Goal: Use online tool/utility: Utilize a website feature to perform a specific function

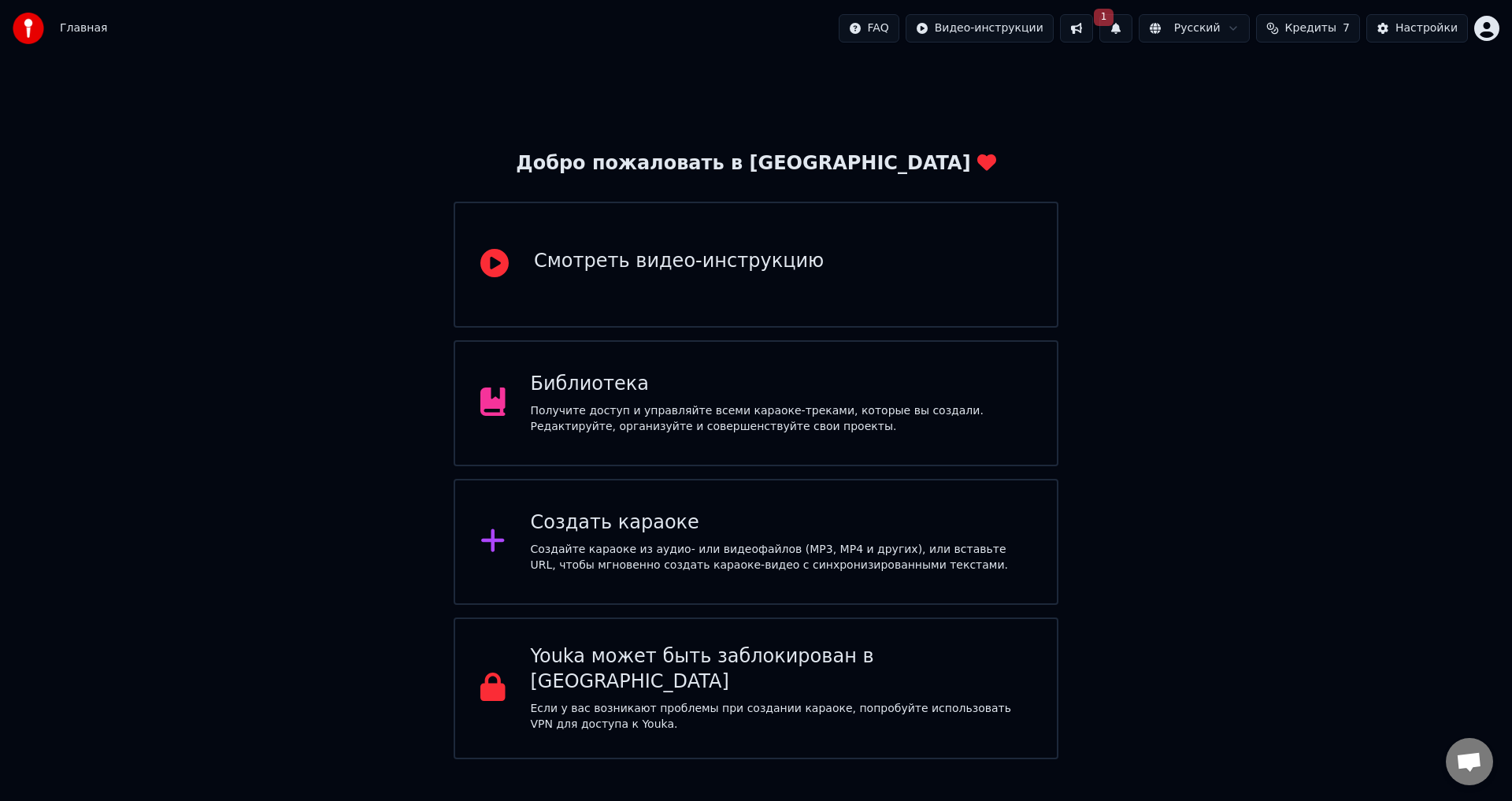
click at [597, 530] on div "Создать караоке" at bounding box center [781, 523] width 502 height 25
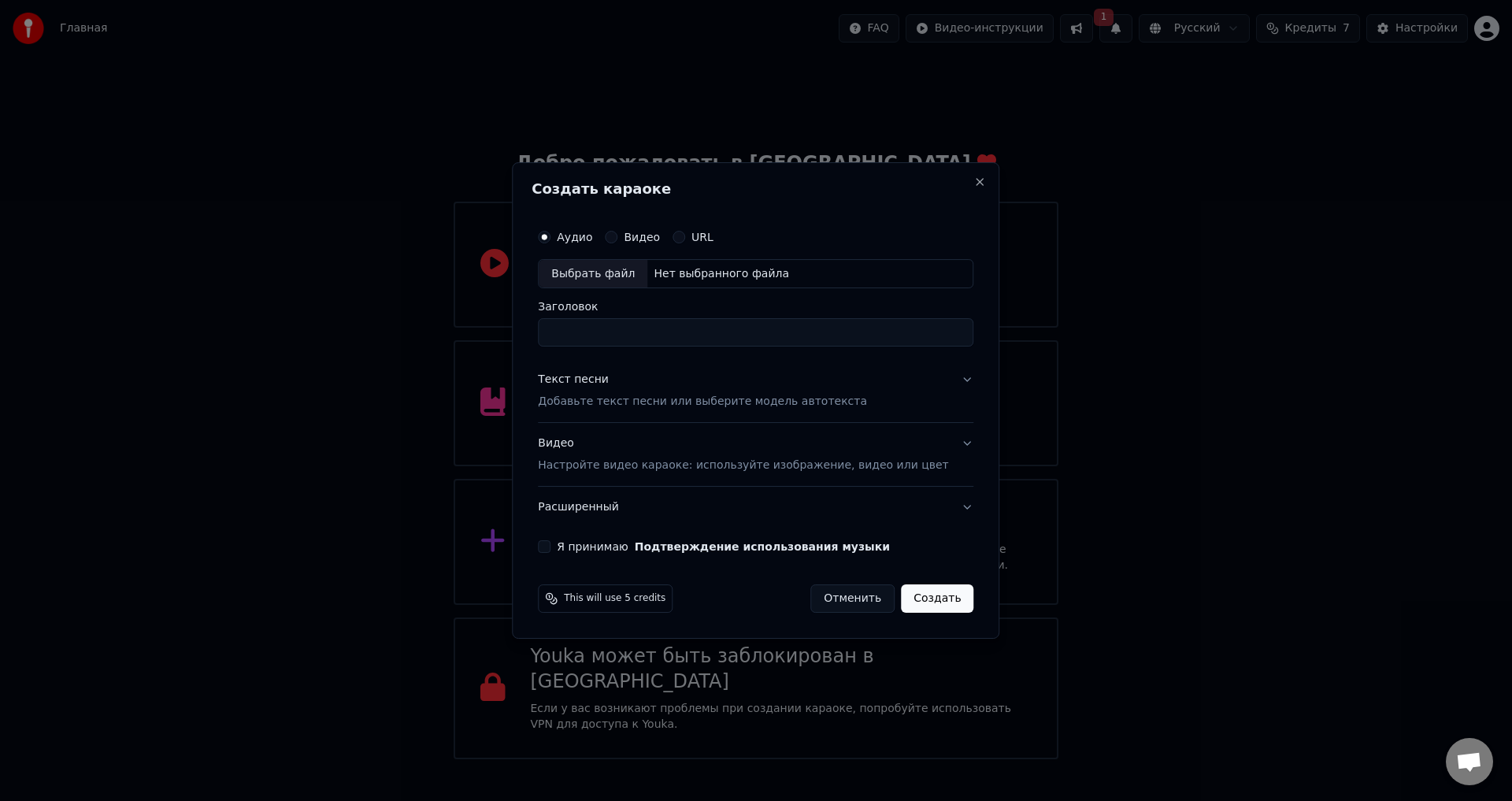
click at [615, 271] on div "Выбрать файл" at bounding box center [593, 274] width 109 height 28
type input "**********"
click at [646, 401] on p "Добавьте текст песни или выберите модель автотекста" at bounding box center [702, 402] width 329 height 16
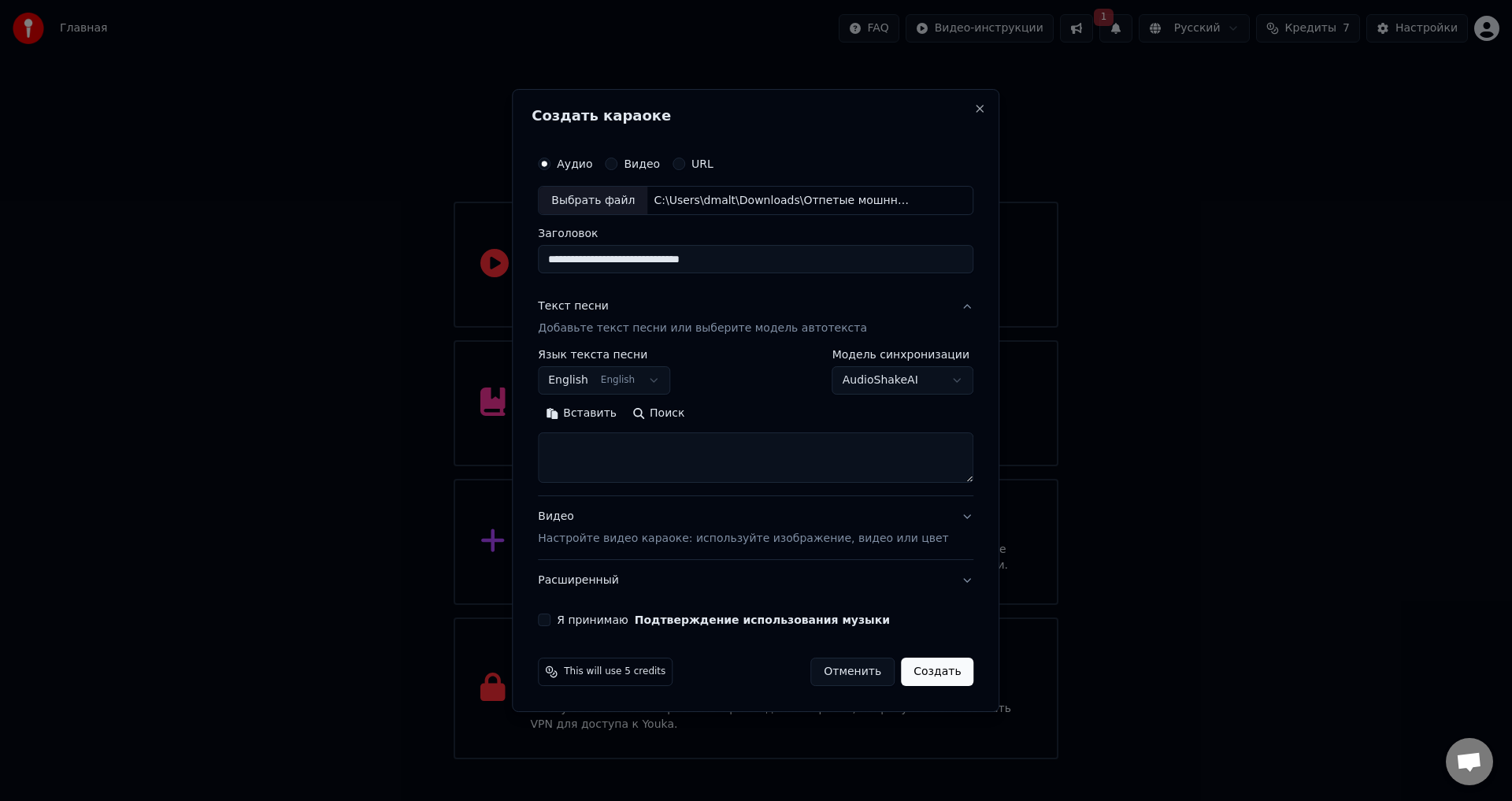
click at [670, 374] on button "English English" at bounding box center [604, 381] width 132 height 28
click at [672, 374] on div at bounding box center [756, 400] width 1512 height 801
click at [674, 380] on body "Главная FAQ Видео-инструкции 1 Русский Кредиты 7 Настройки Добро пожаловать в Y…" at bounding box center [756, 379] width 1512 height 759
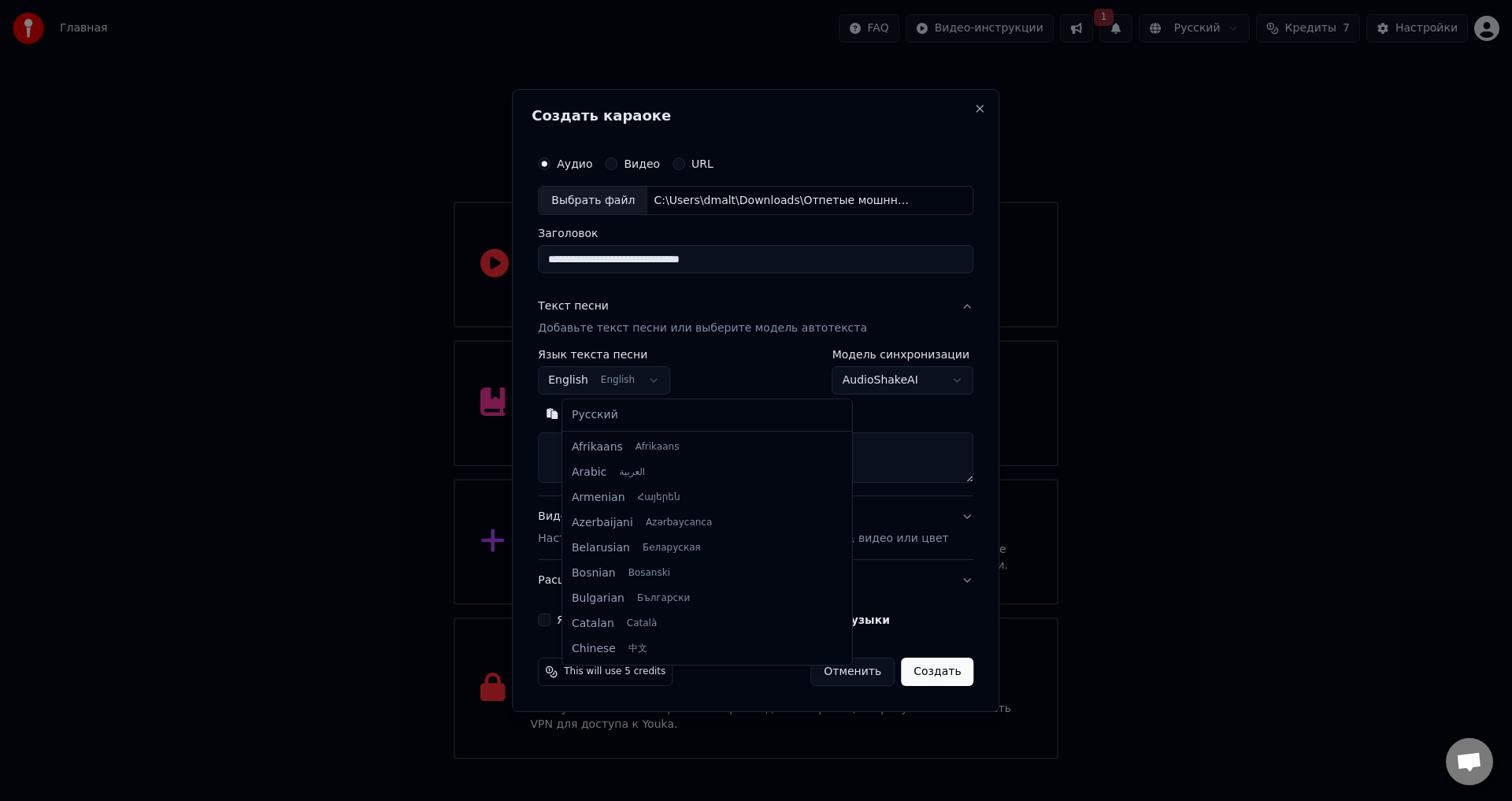
scroll to position [126, 0]
select select "**"
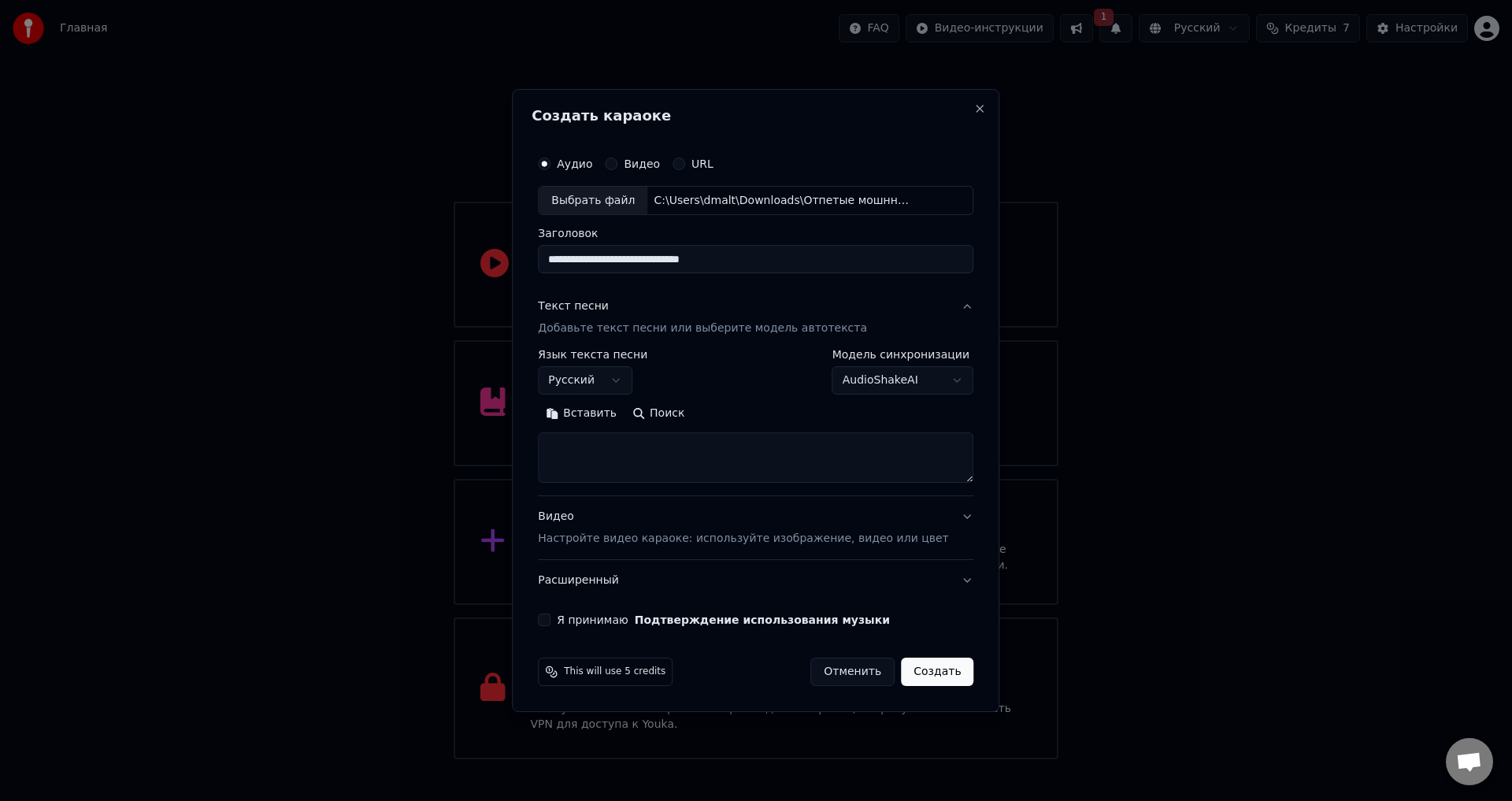
click at [618, 438] on textarea at bounding box center [756, 458] width 435 height 51
click at [597, 418] on button "Вставить" at bounding box center [581, 414] width 86 height 25
click at [939, 519] on button "Видео Настройте видео караоке: используйте изображение, видео или цвет" at bounding box center [756, 528] width 435 height 63
type textarea "**********"
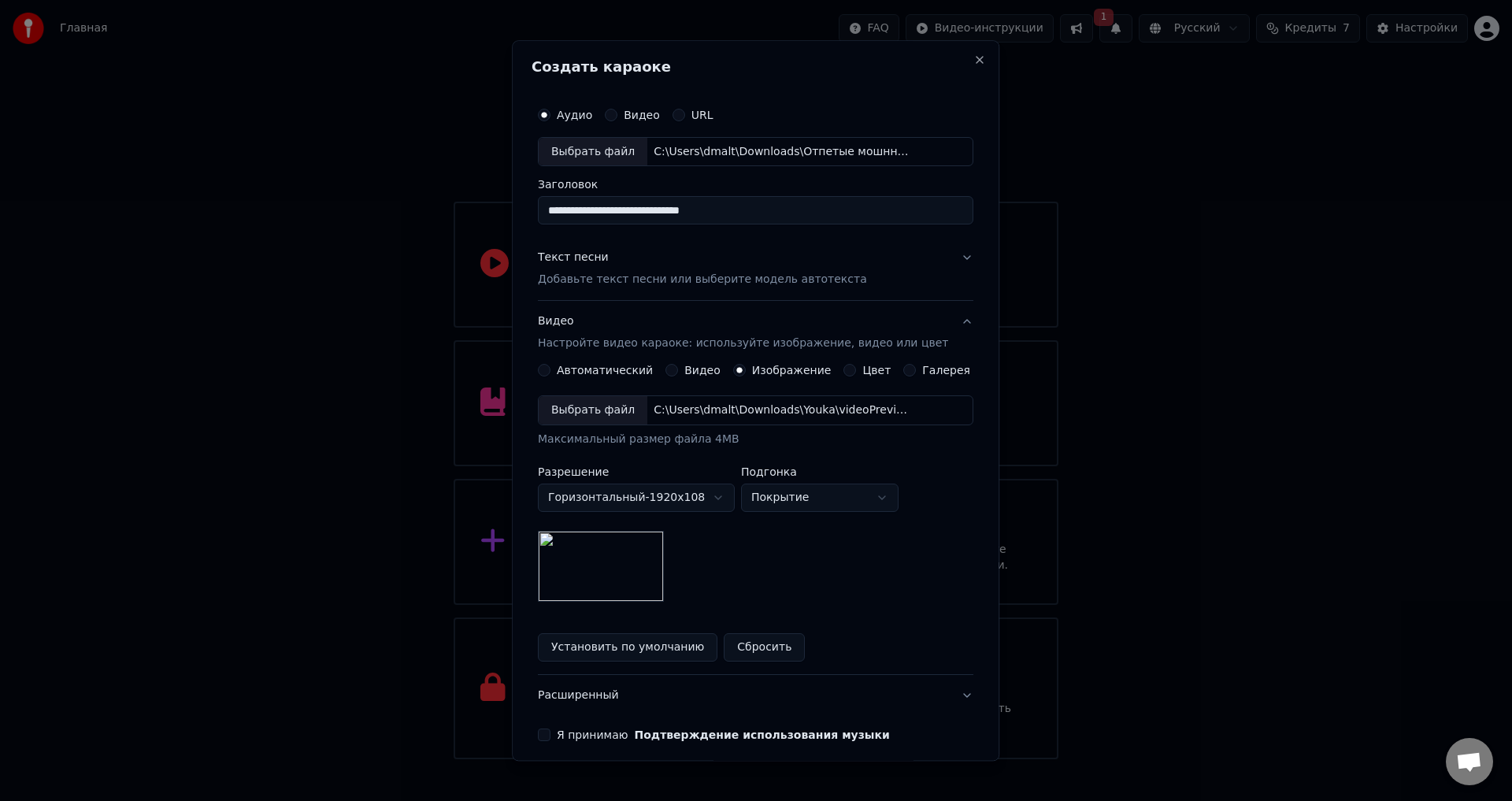
click at [609, 408] on div "Выбрать файл" at bounding box center [593, 411] width 109 height 28
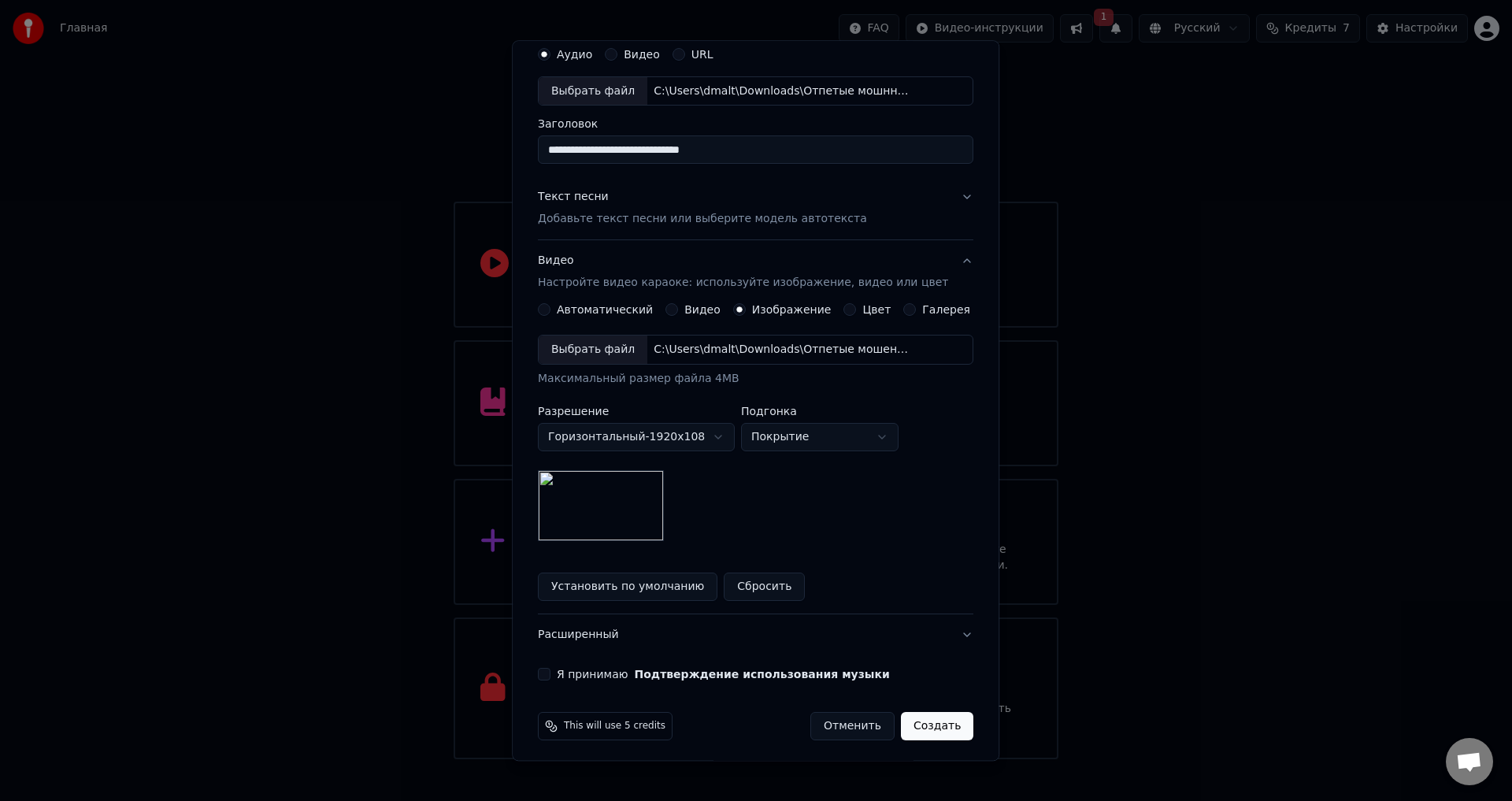
scroll to position [66, 0]
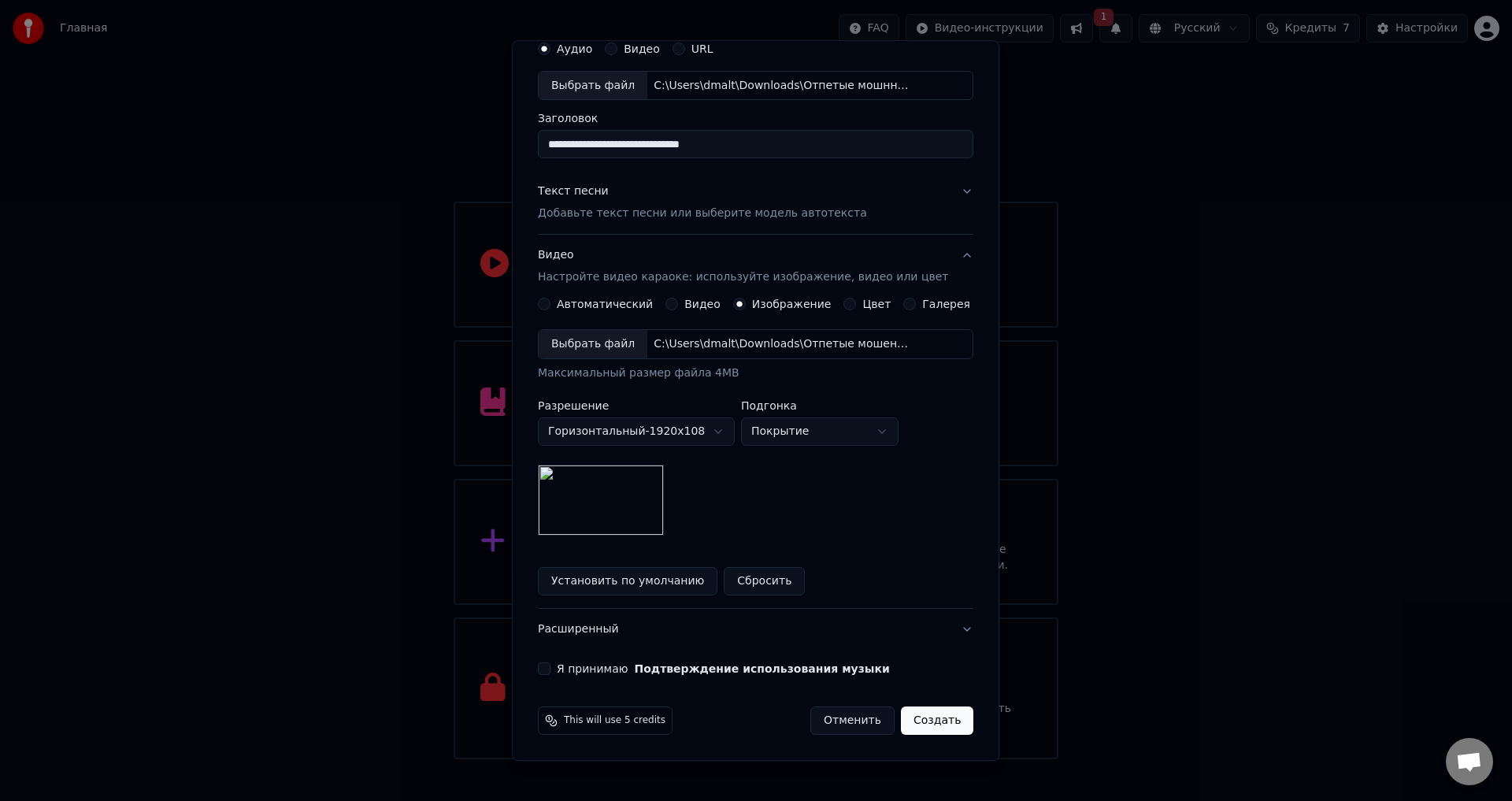
click at [563, 671] on div "Я принимаю Подтверждение использования музыки" at bounding box center [756, 669] width 435 height 12
click at [550, 671] on button "Я принимаю Подтверждение использования музыки" at bounding box center [544, 669] width 12 height 12
click at [905, 721] on button "Создать" at bounding box center [937, 721] width 72 height 28
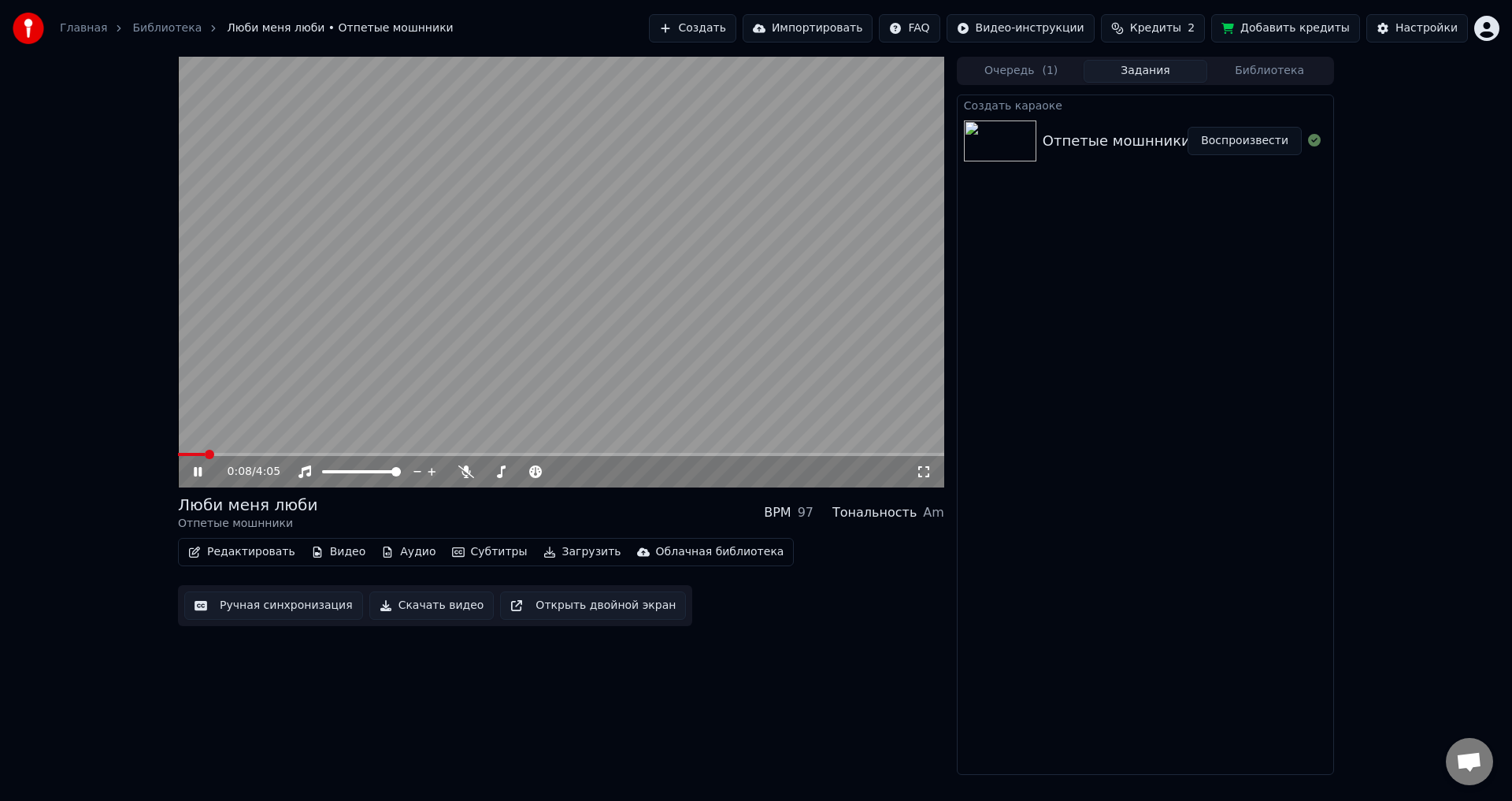
click at [188, 452] on span at bounding box center [191, 454] width 27 height 3
click at [191, 476] on icon at bounding box center [209, 471] width 37 height 12
click at [422, 611] on button "Скачать видео" at bounding box center [432, 605] width 125 height 28
